Goal: Task Accomplishment & Management: Manage account settings

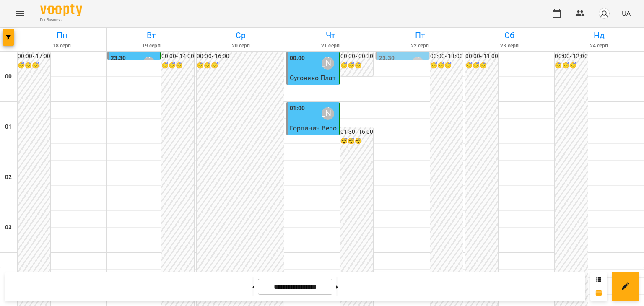
scroll to position [922, 0]
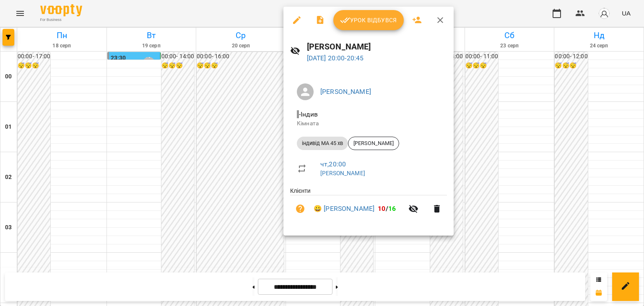
click at [382, 21] on span "Урок відбувся" at bounding box center [368, 20] width 57 height 10
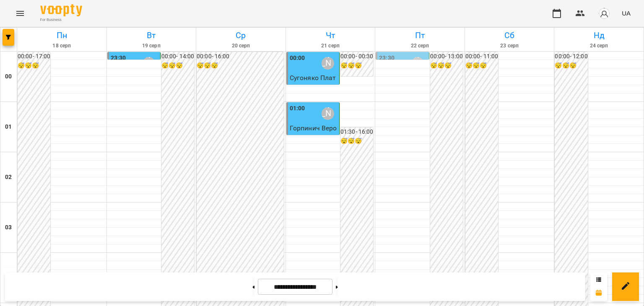
scroll to position [823, 0]
click at [338, 288] on icon at bounding box center [337, 287] width 2 height 3
type input "**********"
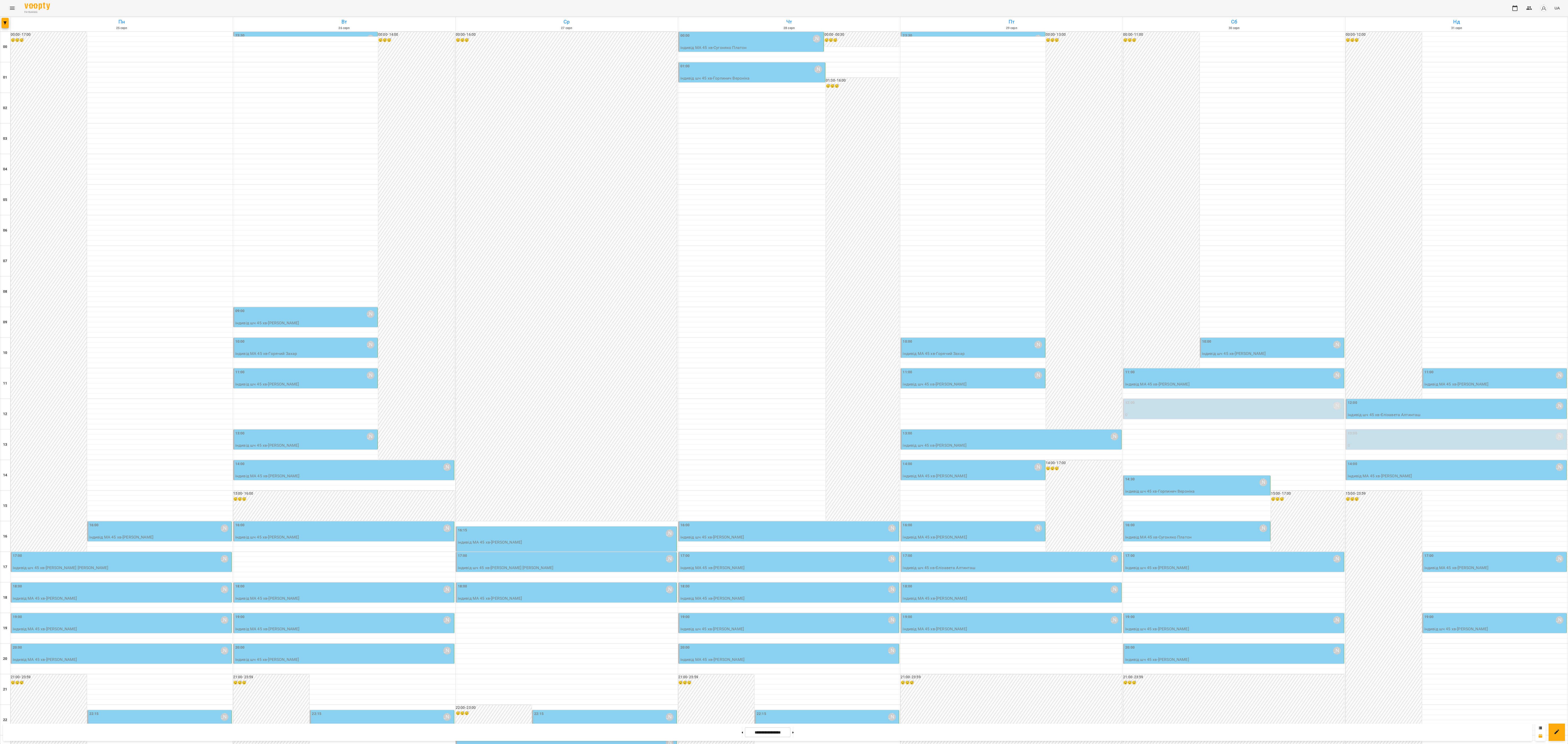
scroll to position [46, 0]
